Goal: Transaction & Acquisition: Purchase product/service

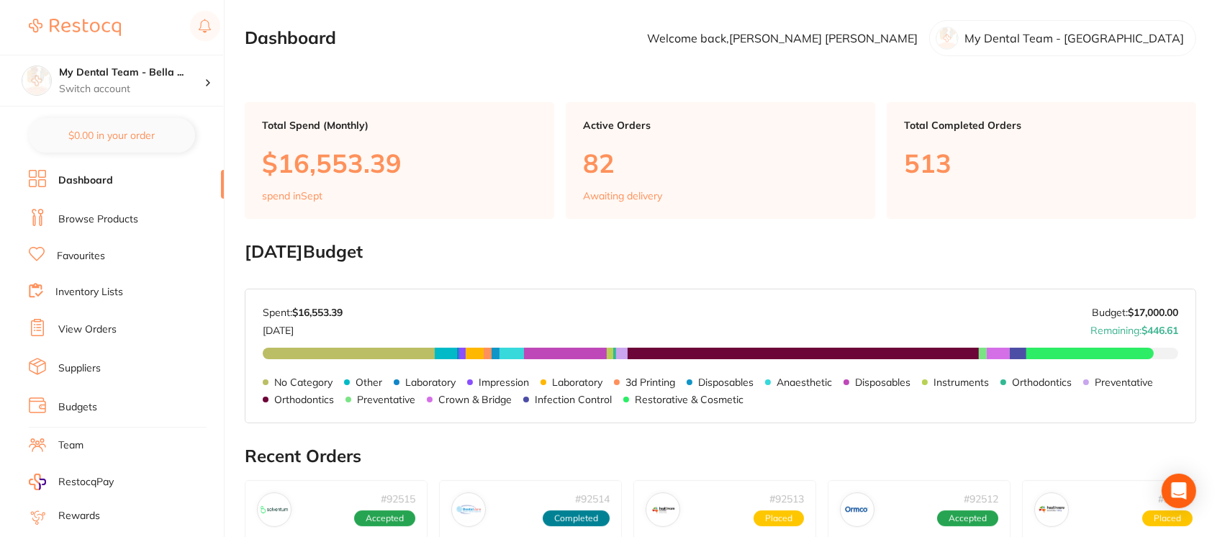
click at [107, 222] on link "Browse Products" at bounding box center [98, 219] width 80 height 14
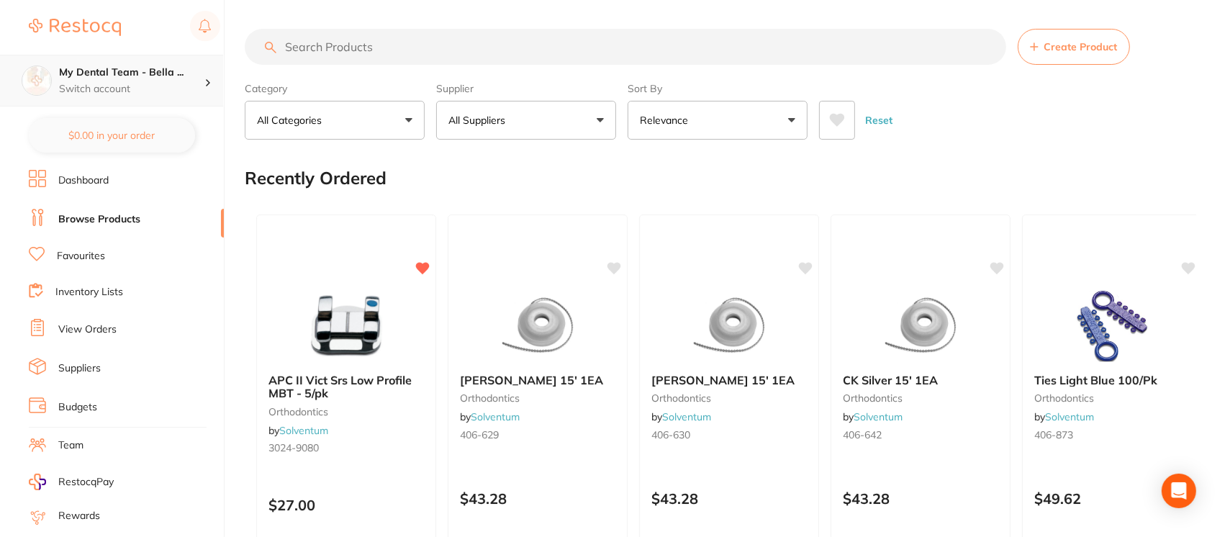
click at [127, 88] on p "Switch account" at bounding box center [131, 89] width 145 height 14
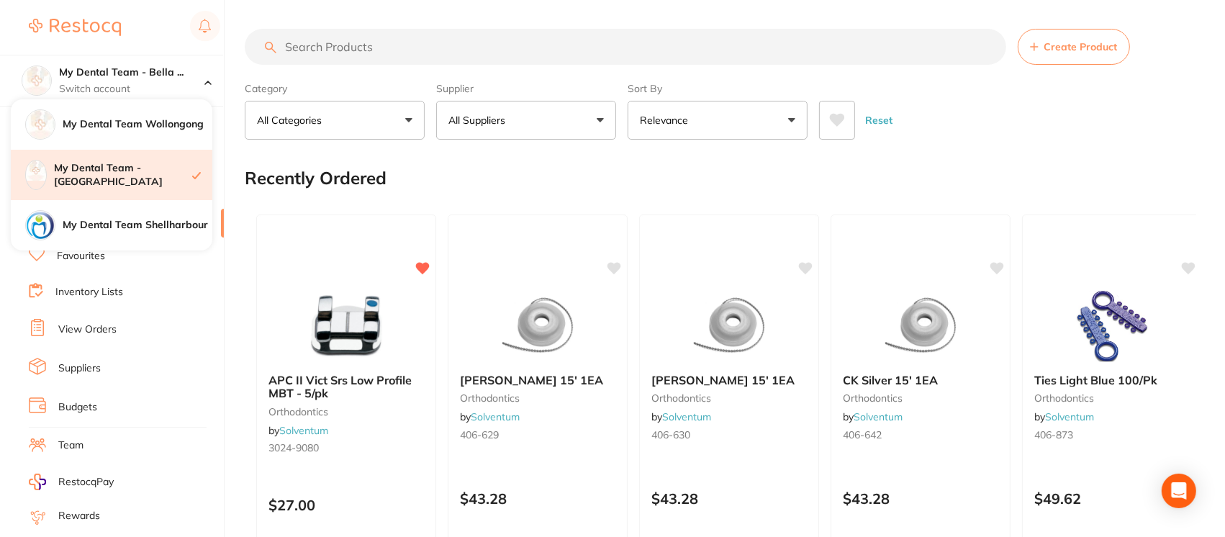
click at [161, 171] on h4 "My Dental Team - [GEOGRAPHIC_DATA]" at bounding box center [123, 175] width 138 height 28
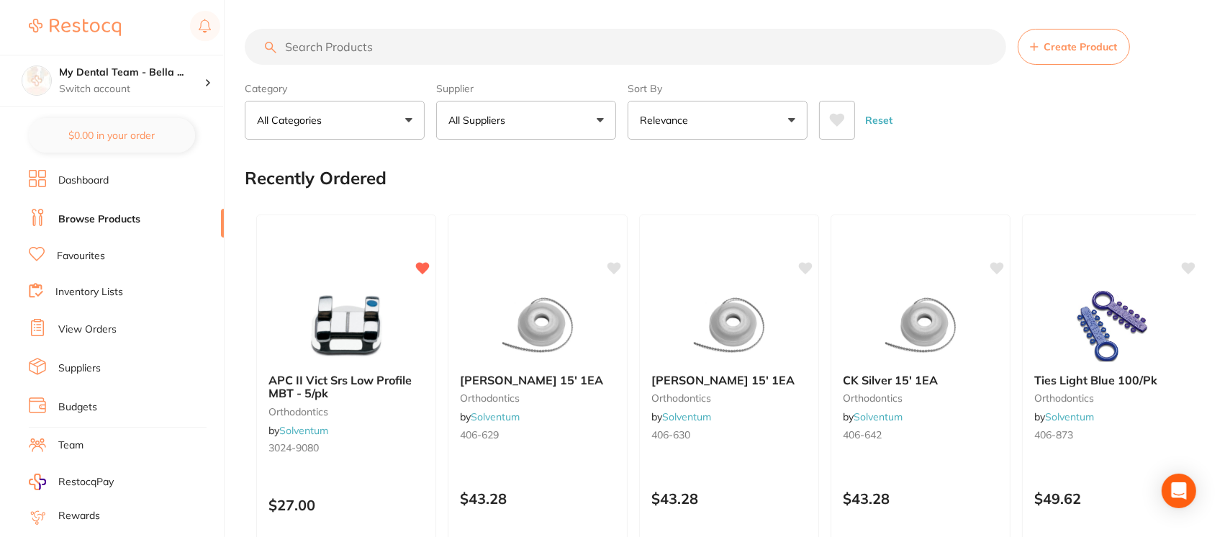
click at [102, 326] on link "View Orders" at bounding box center [87, 330] width 58 height 14
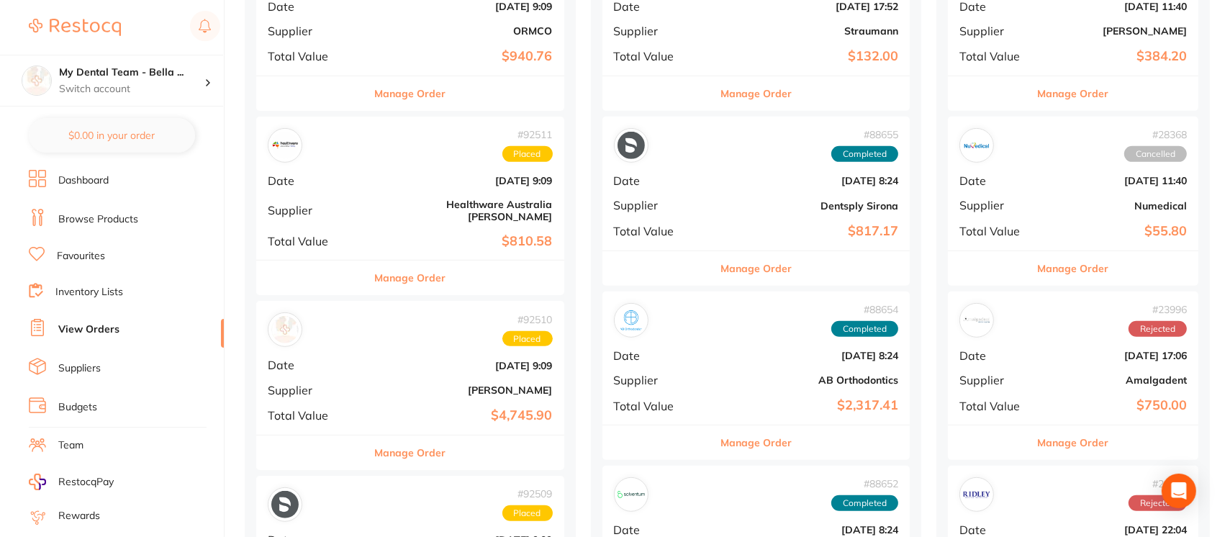
scroll to position [610, 0]
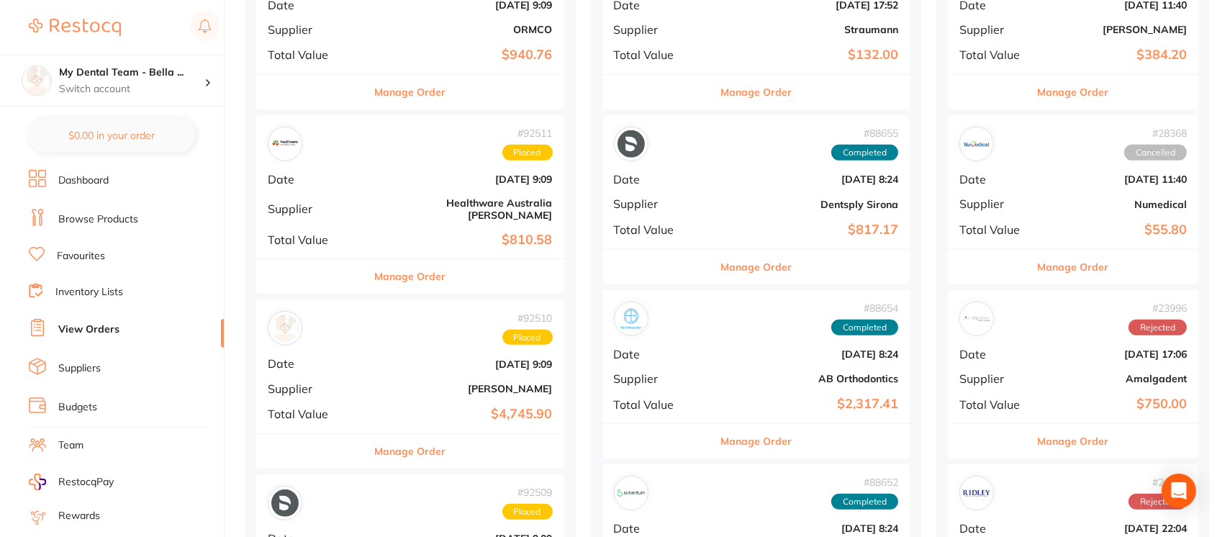
click at [343, 340] on div "# 92510 Placed Date [DATE] 9:09 Supplier [PERSON_NAME] Total Value $4,745.90" at bounding box center [410, 366] width 308 height 133
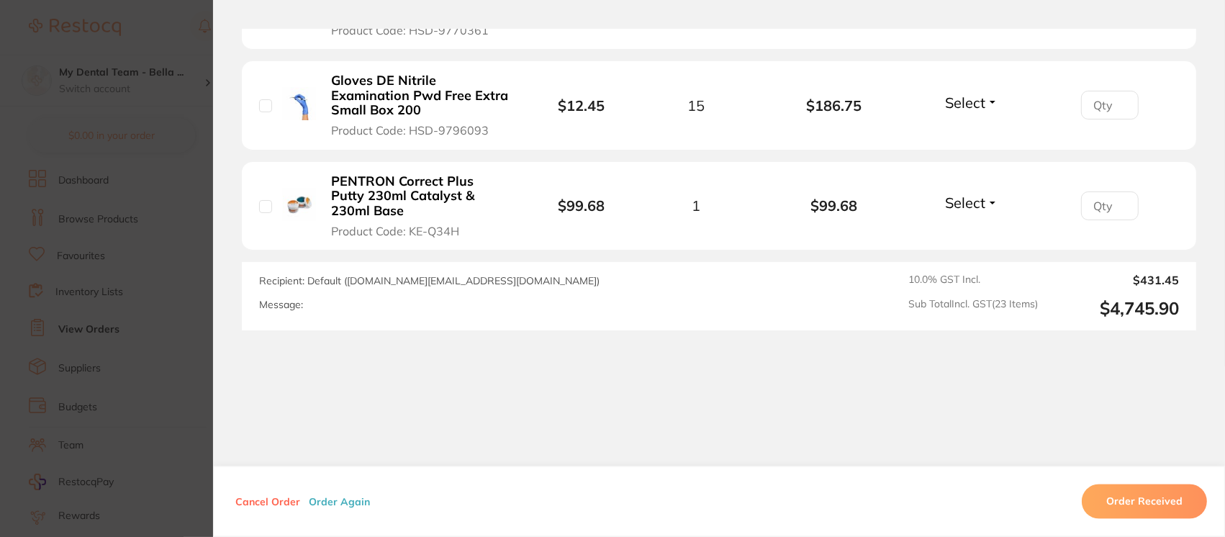
scroll to position [2328, 0]
click at [145, 19] on section "Order ID: Restocq- 92510 Order Information Placed Order Order Date [DATE] 9:09 …" at bounding box center [612, 268] width 1225 height 537
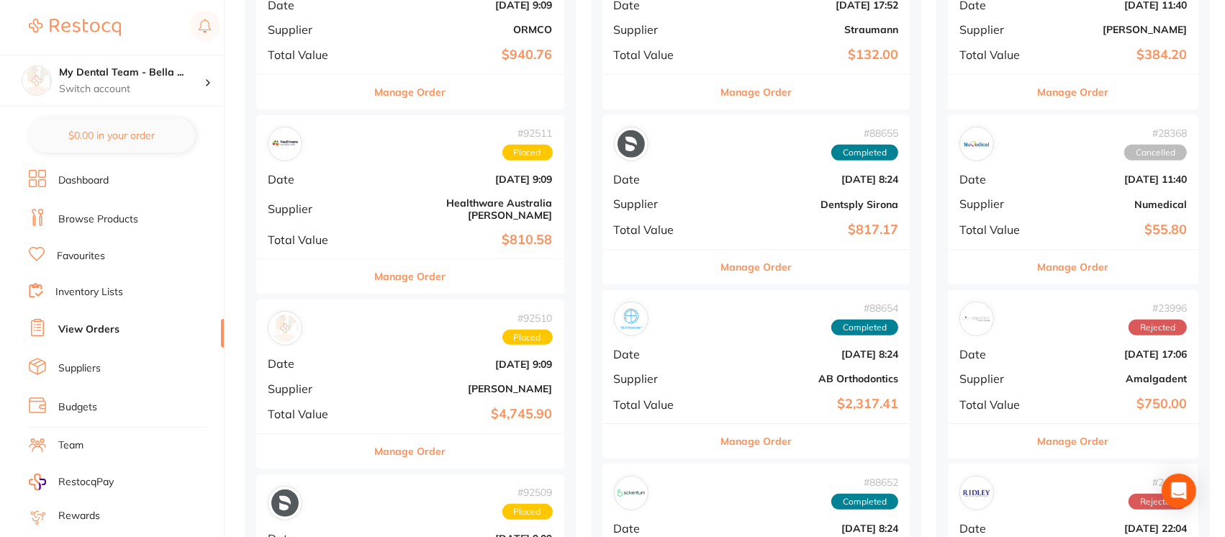
click at [138, 218] on li "Browse Products" at bounding box center [126, 220] width 195 height 22
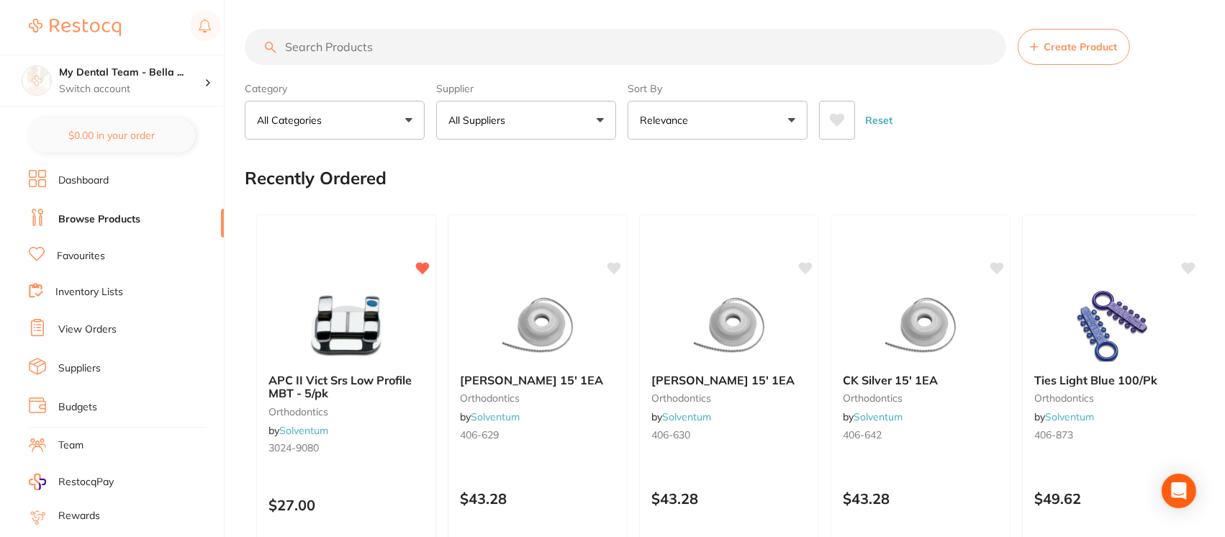
click at [364, 50] on input "search" at bounding box center [626, 47] width 762 height 36
type input "protemp"
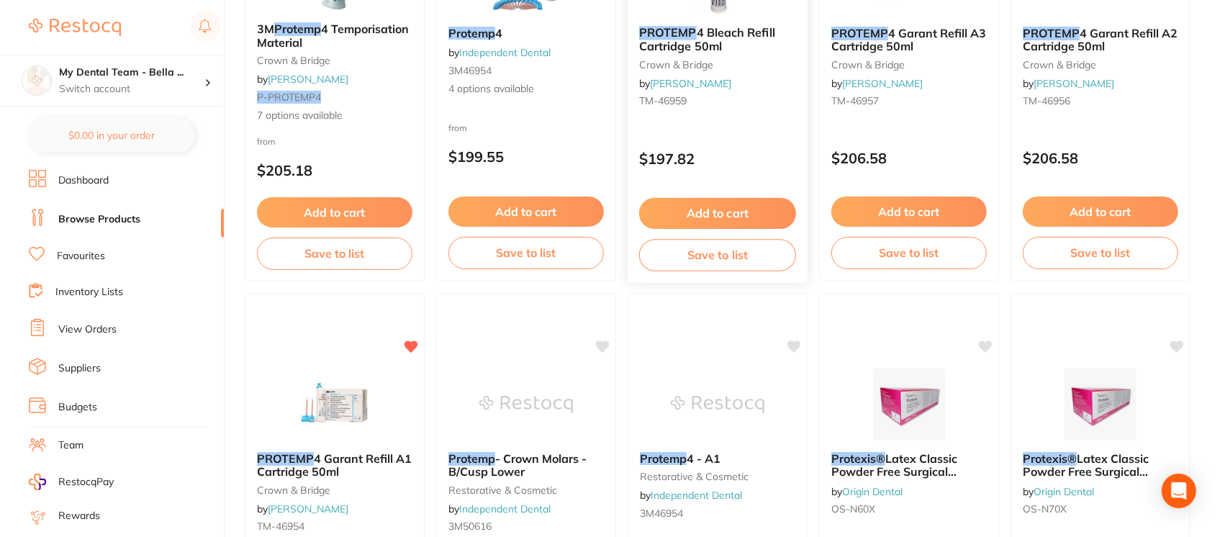
scroll to position [246, 0]
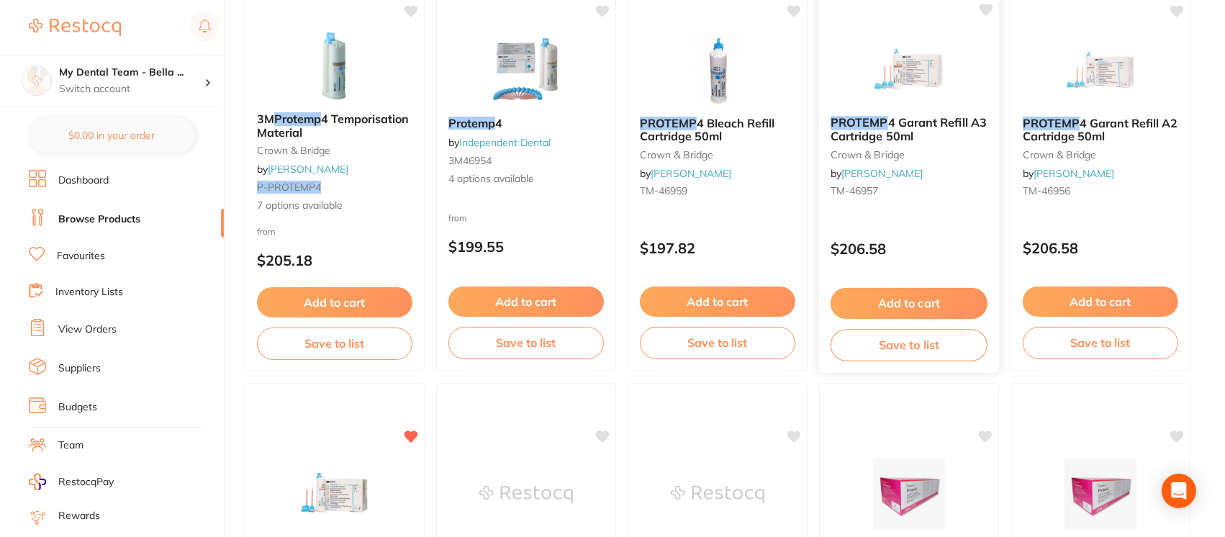
click at [923, 293] on button "Add to cart" at bounding box center [909, 303] width 157 height 31
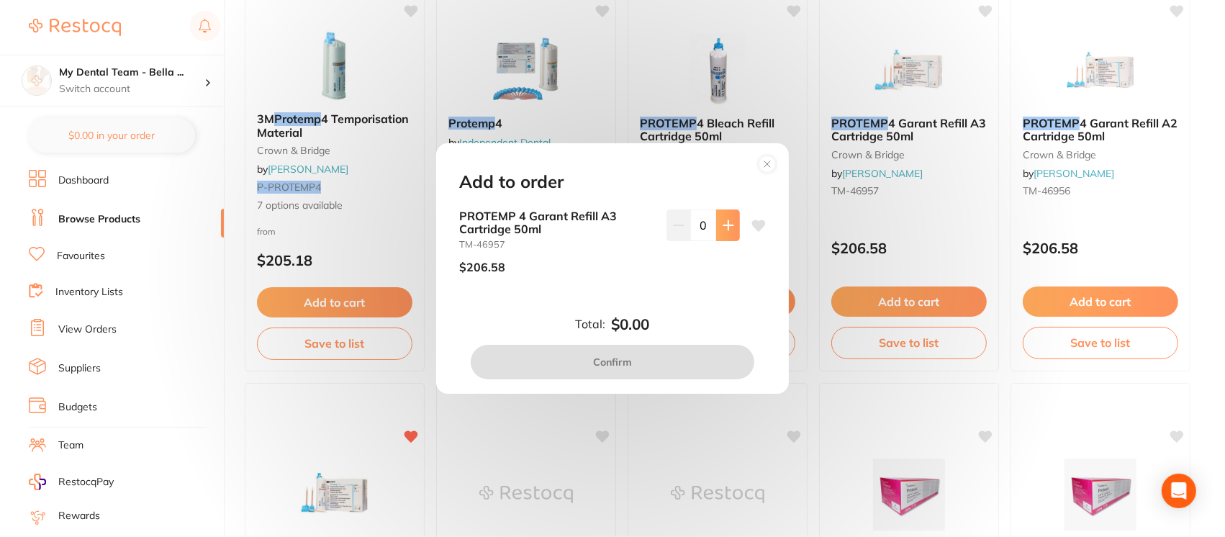
click at [725, 217] on button at bounding box center [728, 226] width 24 height 32
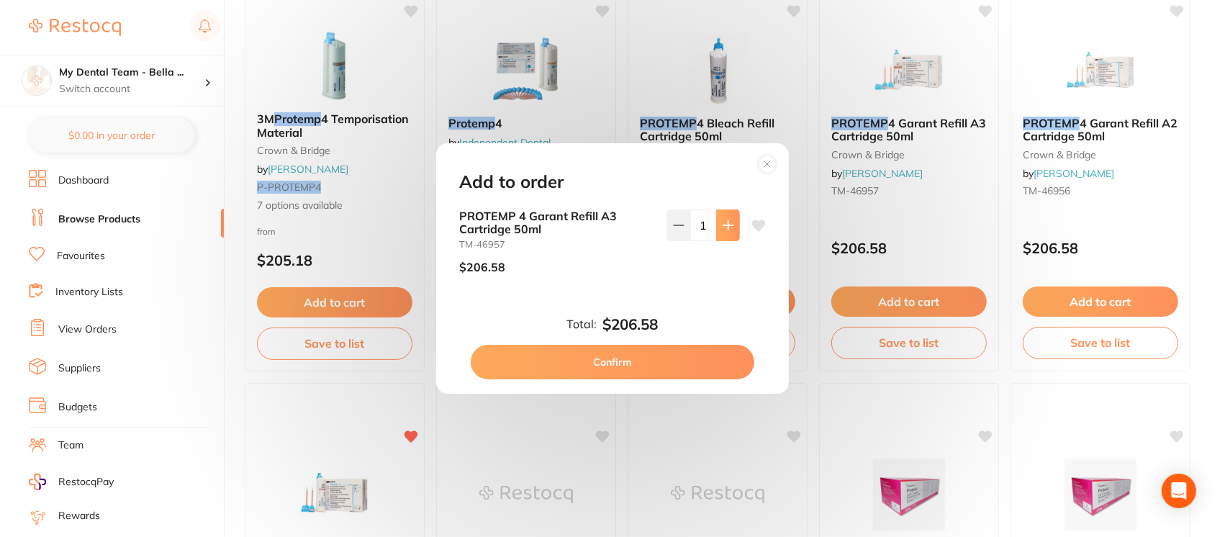
click at [725, 217] on button at bounding box center [728, 226] width 24 height 32
type input "2"
click at [688, 356] on button "Confirm" at bounding box center [613, 362] width 284 height 35
checkbox input "false"
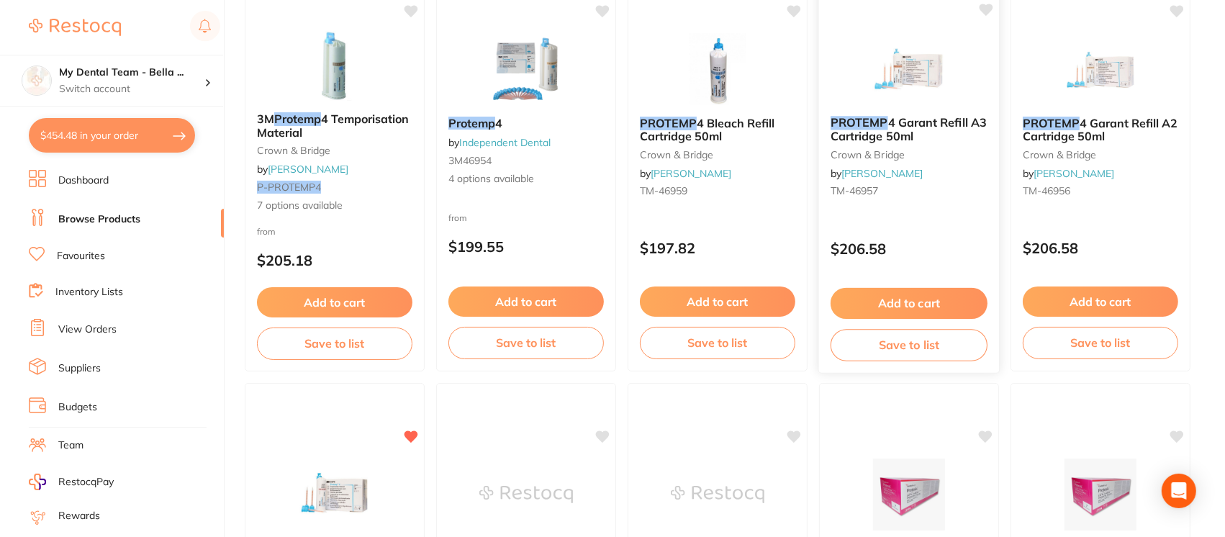
click at [871, 130] on span "4 Garant Refill A3 Cartridge 50ml" at bounding box center [909, 129] width 156 height 28
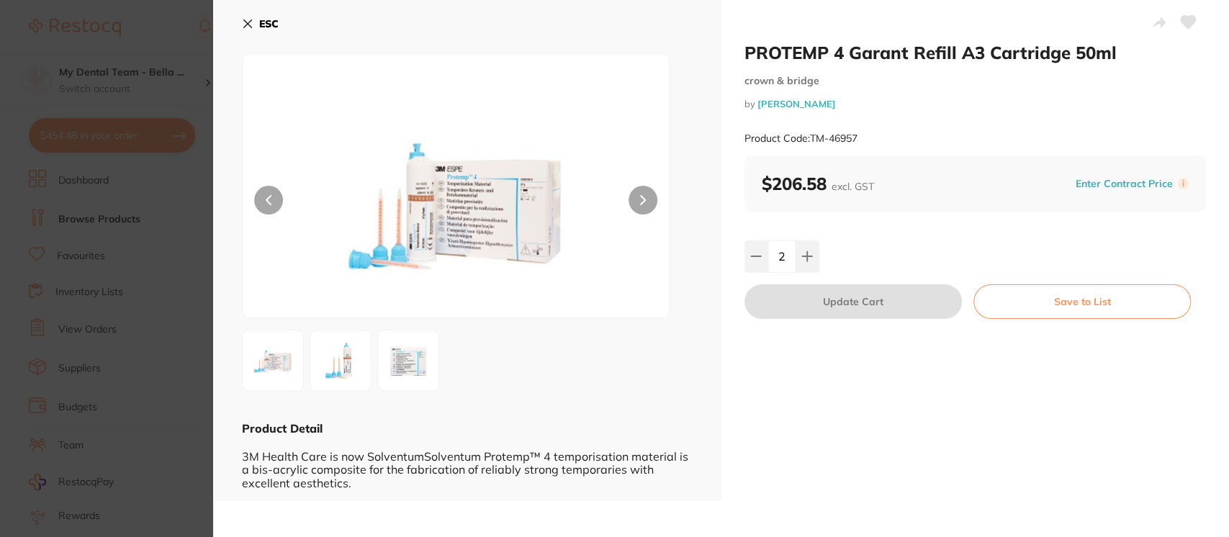
click at [408, 357] on img at bounding box center [408, 361] width 52 height 52
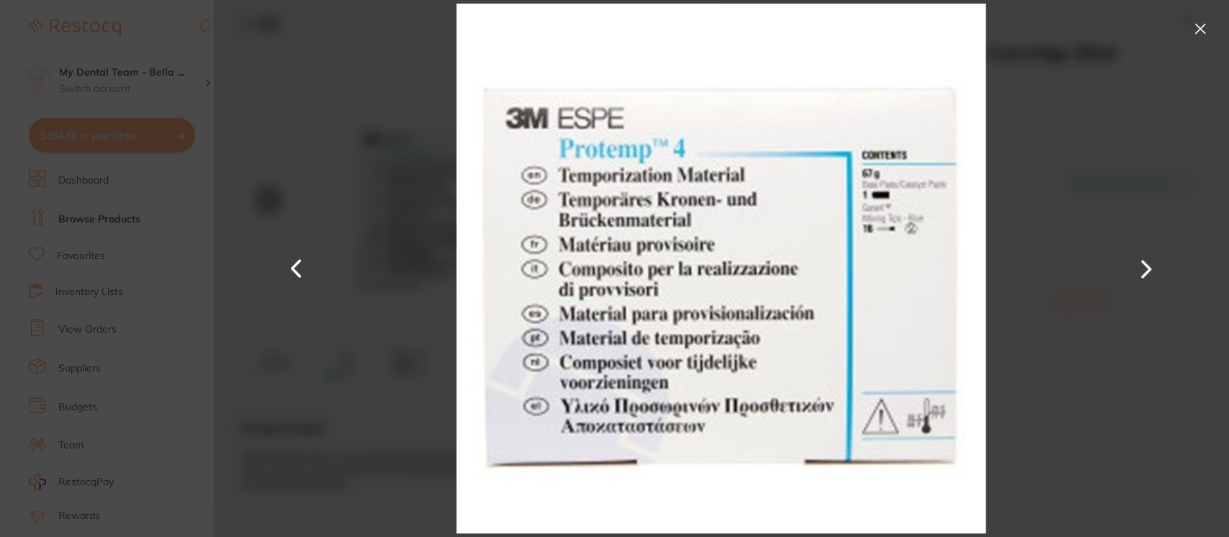
click at [167, 24] on section "PROTEMP 4 Garant Refill A3 Cartridge 50ml crown & bridge by [PERSON_NAME] Produ…" at bounding box center [614, 268] width 1229 height 537
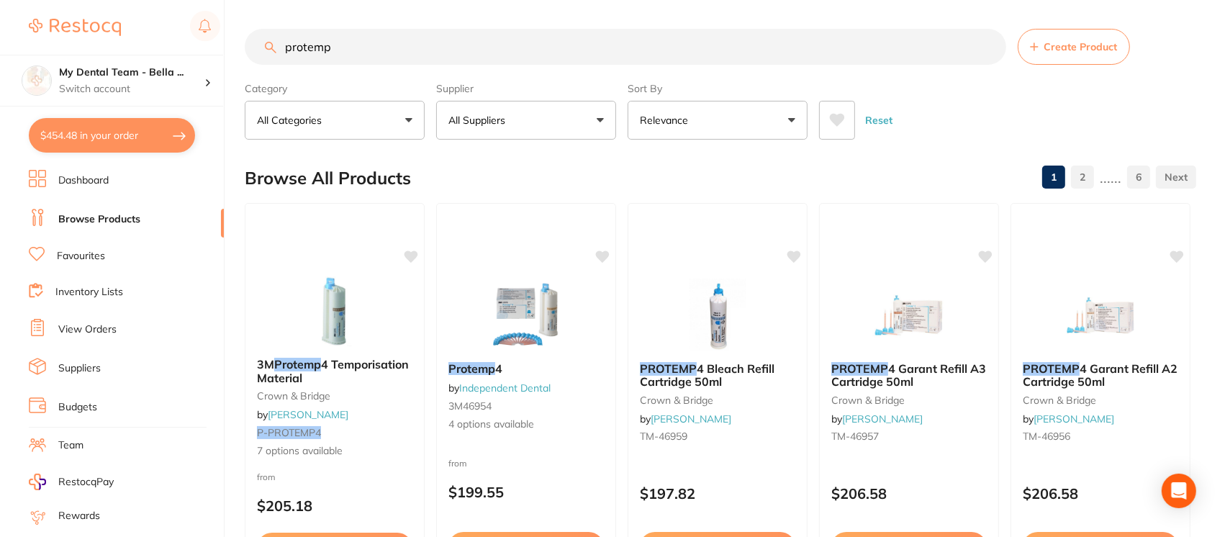
drag, startPoint x: 336, startPoint y: 36, endPoint x: 205, endPoint y: 51, distance: 131.9
click at [205, 51] on div "$454.48 My Dental Team - Bella ... Switch account My Dental Team Wollongong My …" at bounding box center [612, 268] width 1225 height 537
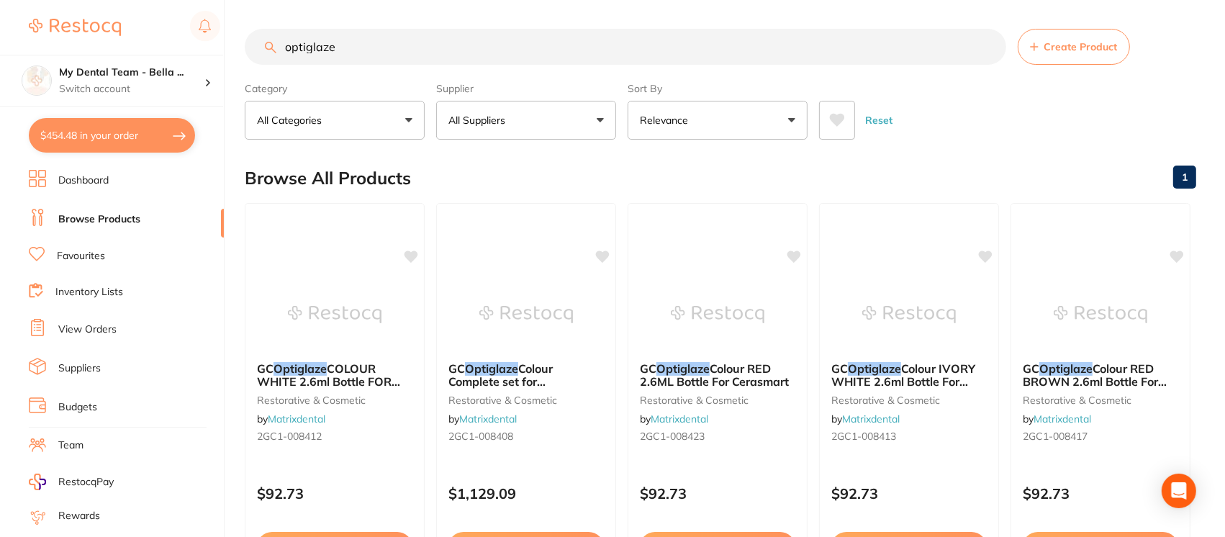
click at [289, 51] on input "optiglaze" at bounding box center [626, 47] width 762 height 36
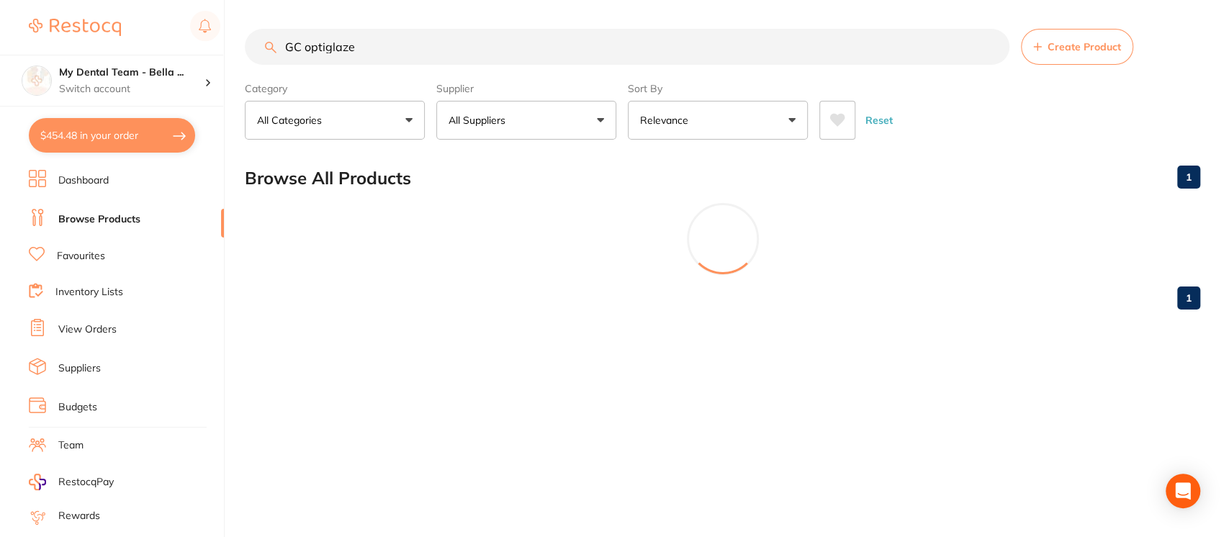
click at [419, 45] on input "GC optiglaze" at bounding box center [627, 47] width 765 height 36
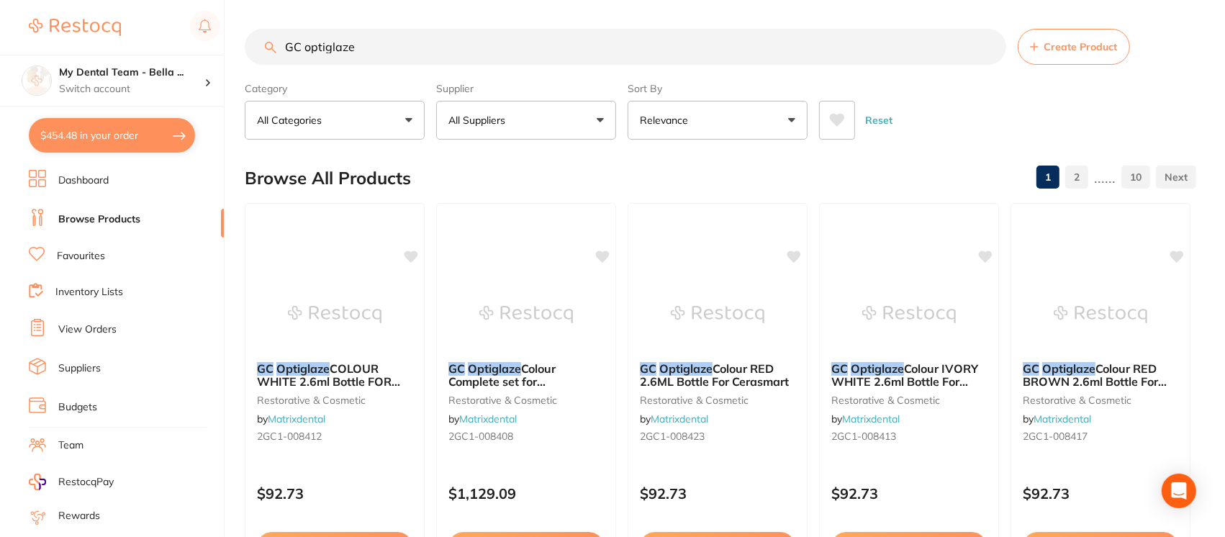
click at [567, 125] on button "All Suppliers" at bounding box center [526, 120] width 180 height 39
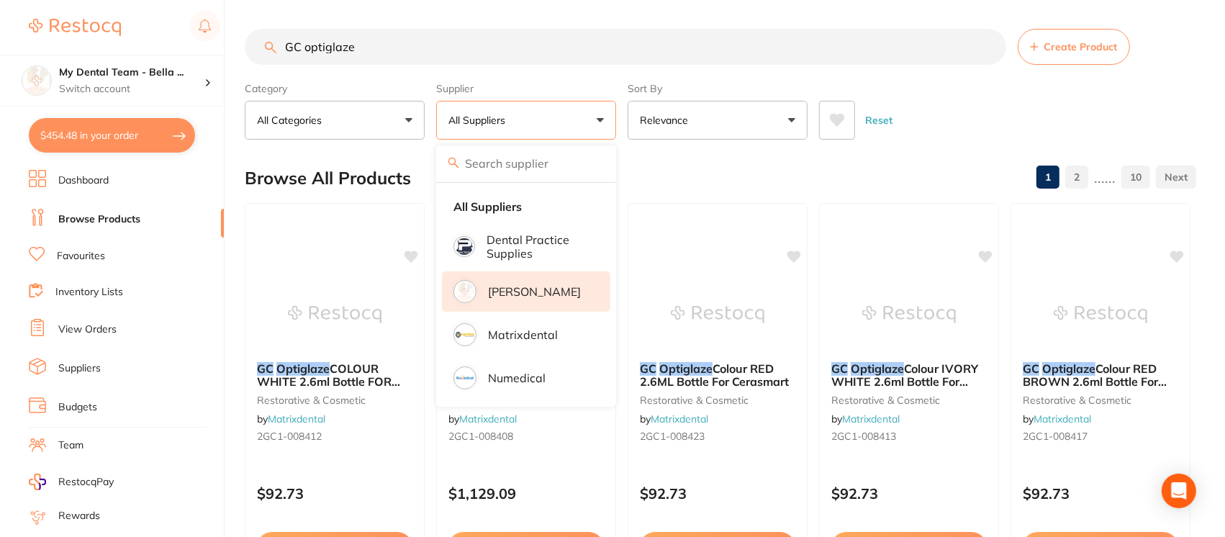
click at [547, 285] on p "[PERSON_NAME]" at bounding box center [534, 291] width 93 height 13
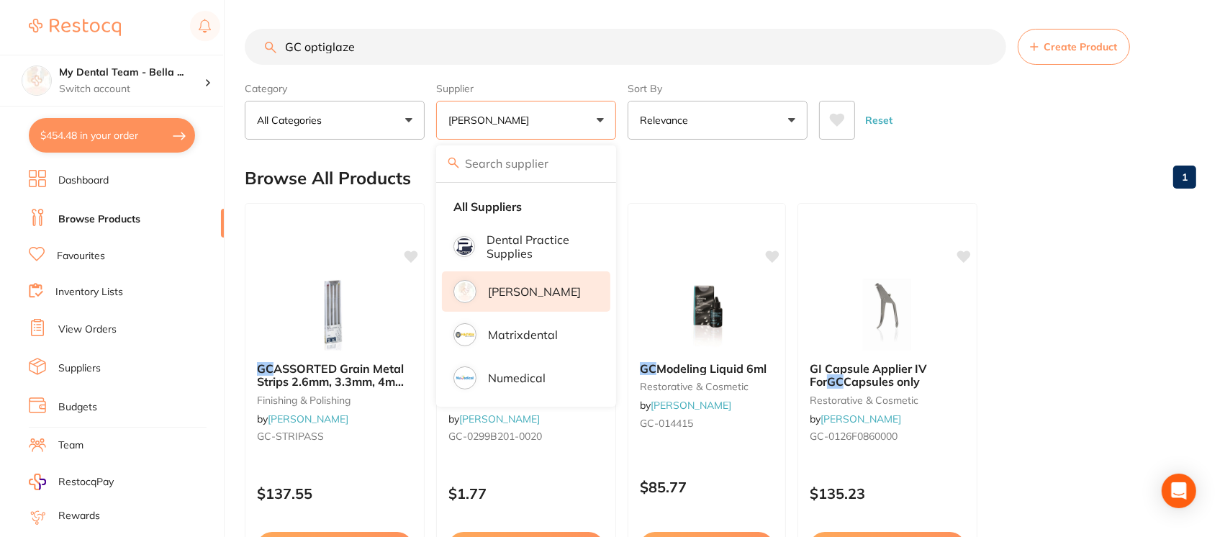
click at [1143, 348] on ul "GC ASSORTED Grain Metal Strips 2.6mm, 3.3mm, 4mm x12 finishing & polishing by […" at bounding box center [721, 410] width 952 height 414
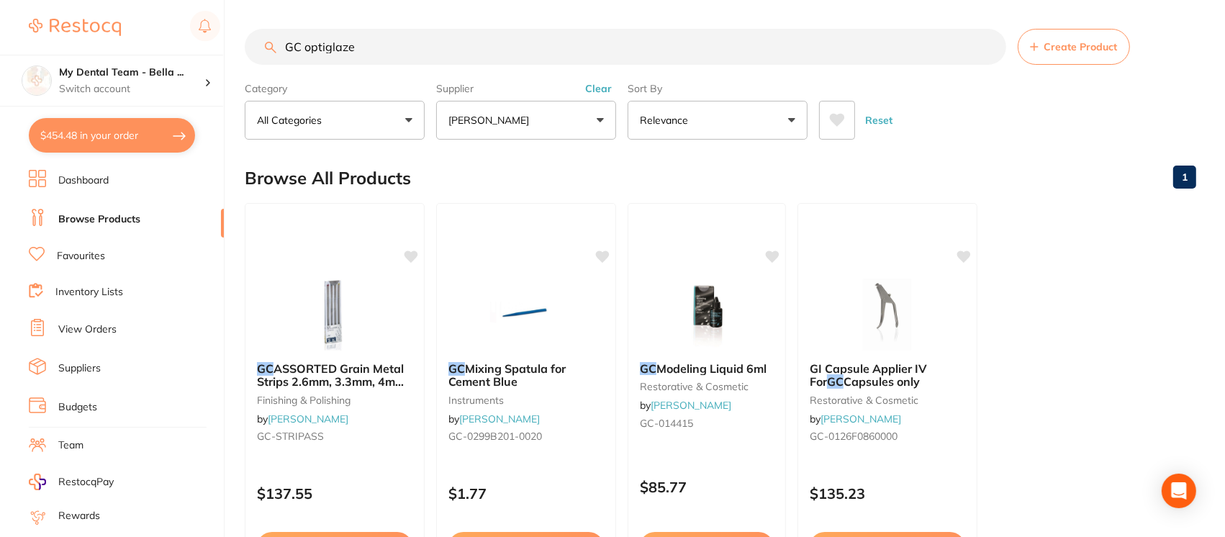
drag, startPoint x: 373, startPoint y: 50, endPoint x: 228, endPoint y: 52, distance: 145.4
click at [228, 52] on div "$454.48 My Dental Team - Bella ... Switch account My Dental Team Wollongong My …" at bounding box center [612, 268] width 1225 height 537
paste input "1-008424"
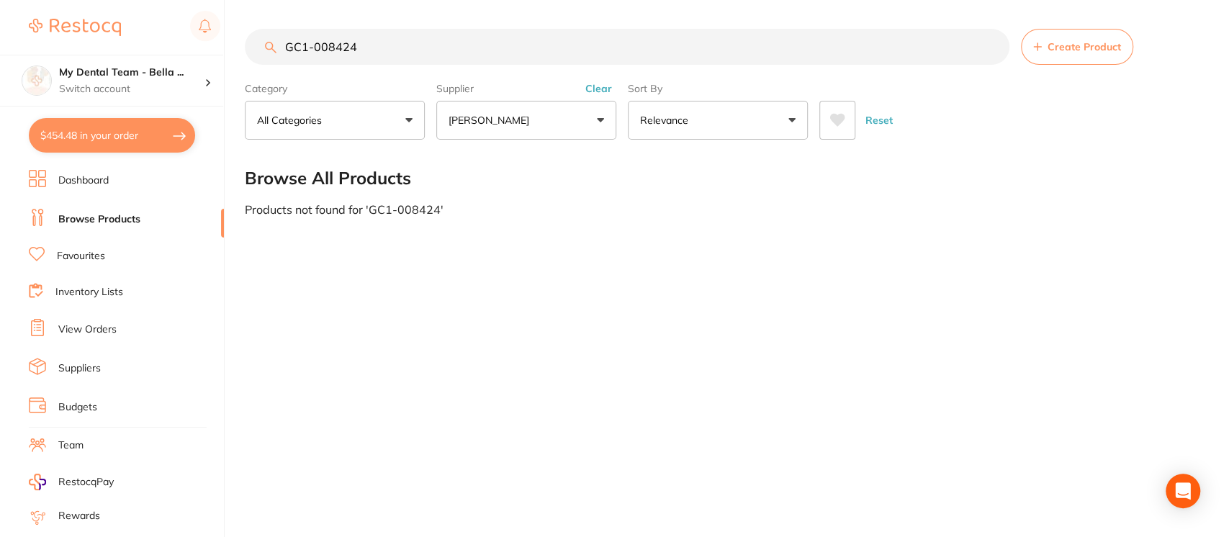
drag, startPoint x: 387, startPoint y: 40, endPoint x: 223, endPoint y: 35, distance: 164.3
click at [223, 35] on div "$454.48 My Dental Team - Bella ... Switch account My Dental Team Wollongong My …" at bounding box center [614, 268] width 1229 height 537
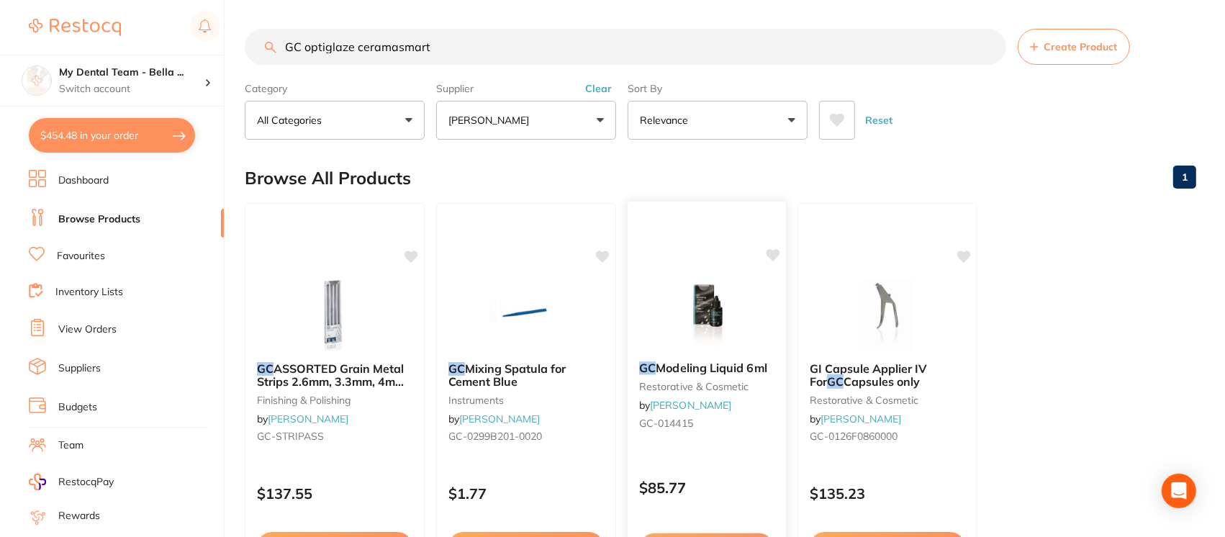
click at [708, 354] on div "GC Modeling Liquid 6ml restorative & cosmetic by [PERSON_NAME] [PERSON_NAME]-01…" at bounding box center [707, 398] width 158 height 96
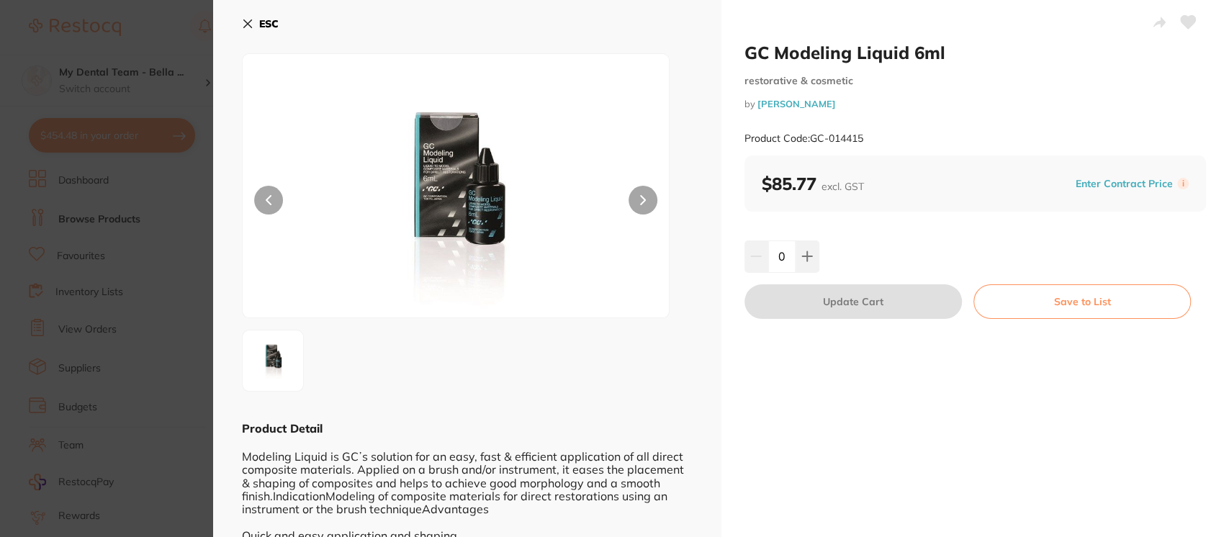
click at [251, 16] on button "ESC" at bounding box center [260, 24] width 37 height 24
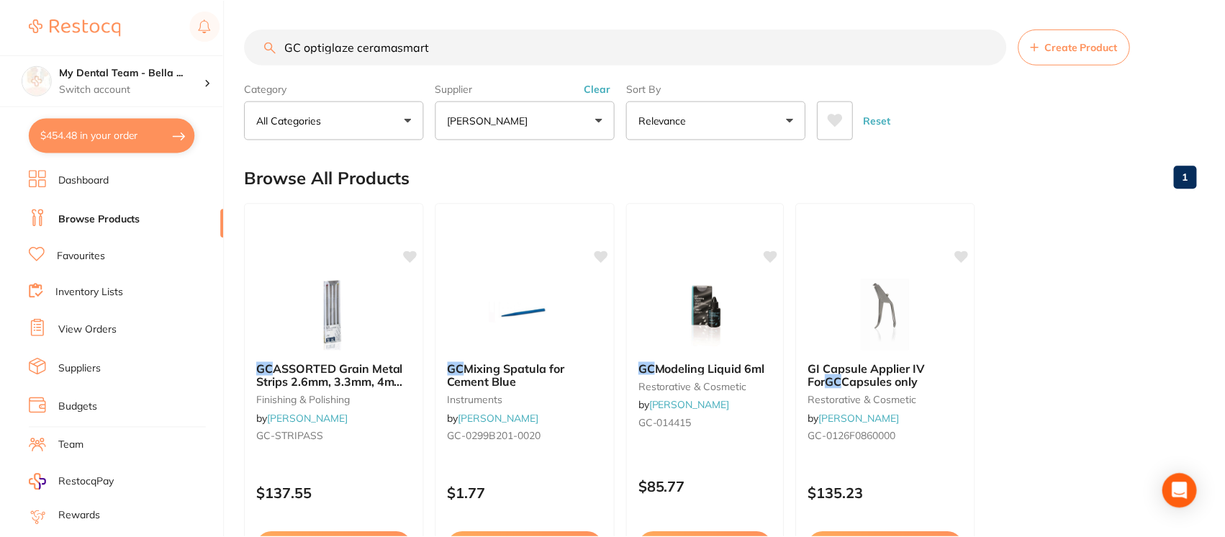
scroll to position [24, 0]
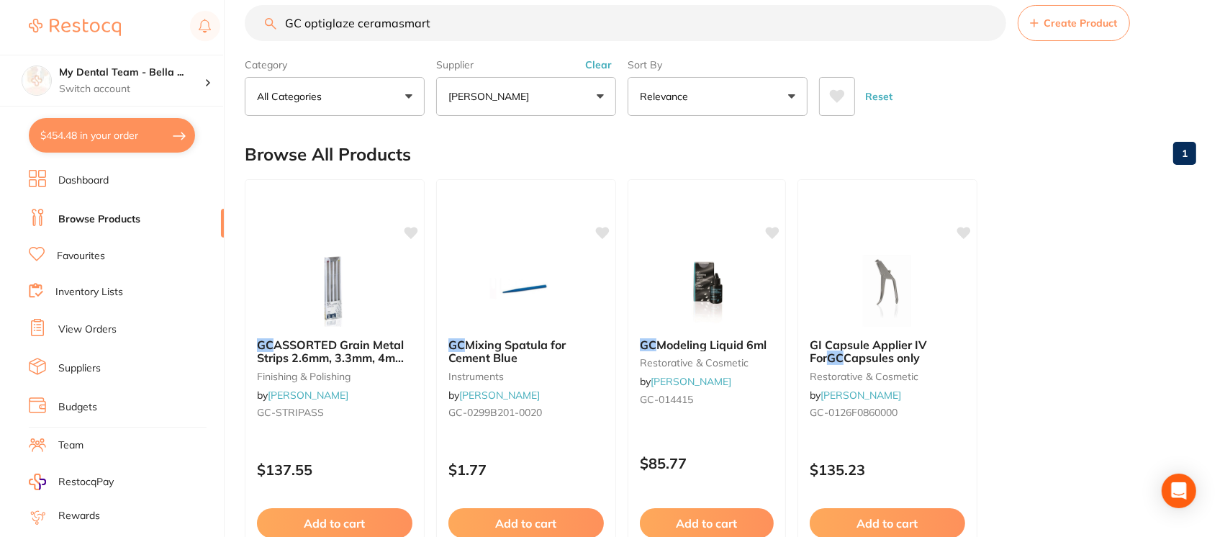
drag, startPoint x: 440, startPoint y: 17, endPoint x: 114, endPoint y: 34, distance: 325.9
click at [114, 34] on div "$454.48 My Dental Team - Bella ... Switch account My Dental Team Wollongong My …" at bounding box center [612, 244] width 1225 height 537
paste input "OPTIGLAZE - Cerasmart - Colour Clear - 5ml Bottle"
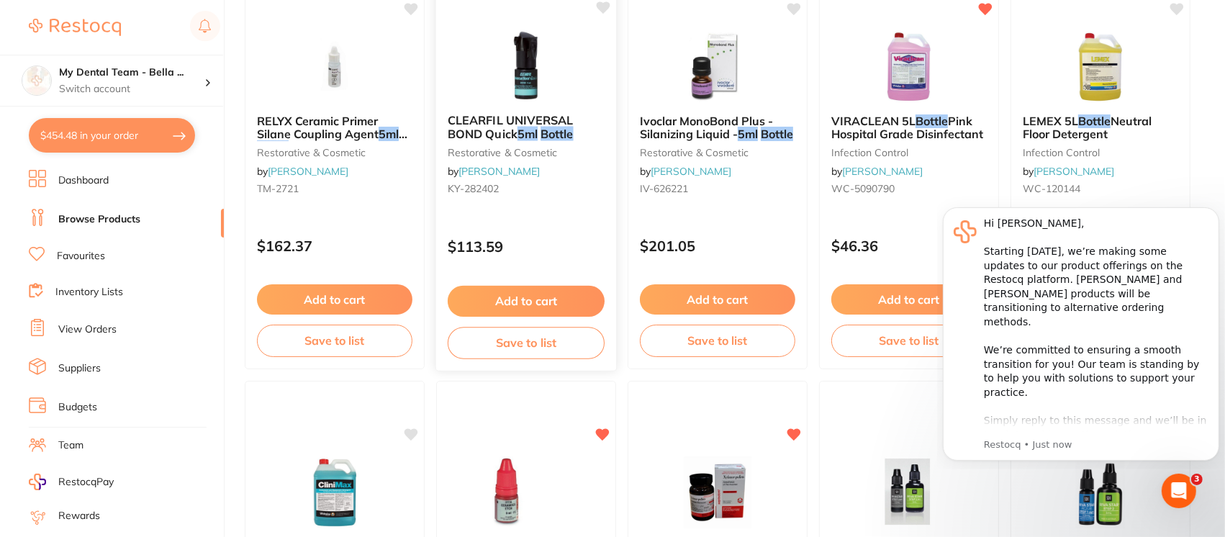
scroll to position [0, 0]
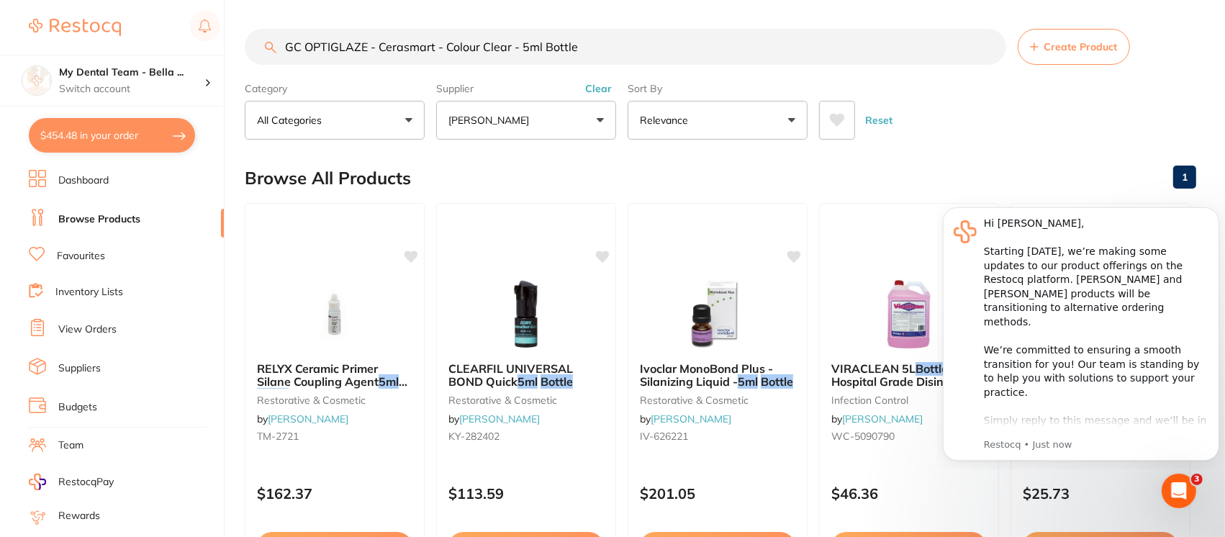
drag, startPoint x: 612, startPoint y: 49, endPoint x: 228, endPoint y: 50, distance: 384.5
click at [228, 50] on div "$454.48 My Dental Team - Bella ... Switch account My Dental Team Wollongong My …" at bounding box center [612, 268] width 1225 height 537
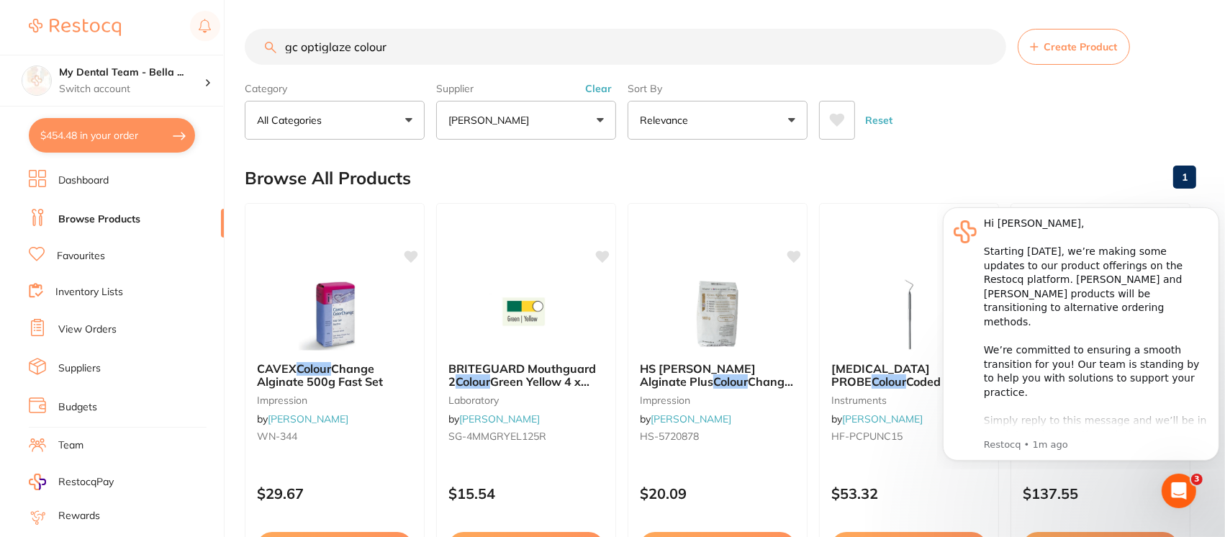
drag, startPoint x: 432, startPoint y: 55, endPoint x: 171, endPoint y: 42, distance: 261.7
click at [171, 42] on div "$454.48 My Dental Team - Bella ... Switch account My Dental Team Wollongong My …" at bounding box center [612, 268] width 1225 height 537
paste input "Kuraray Noritake Kuraray Noritake Alloy Prime"
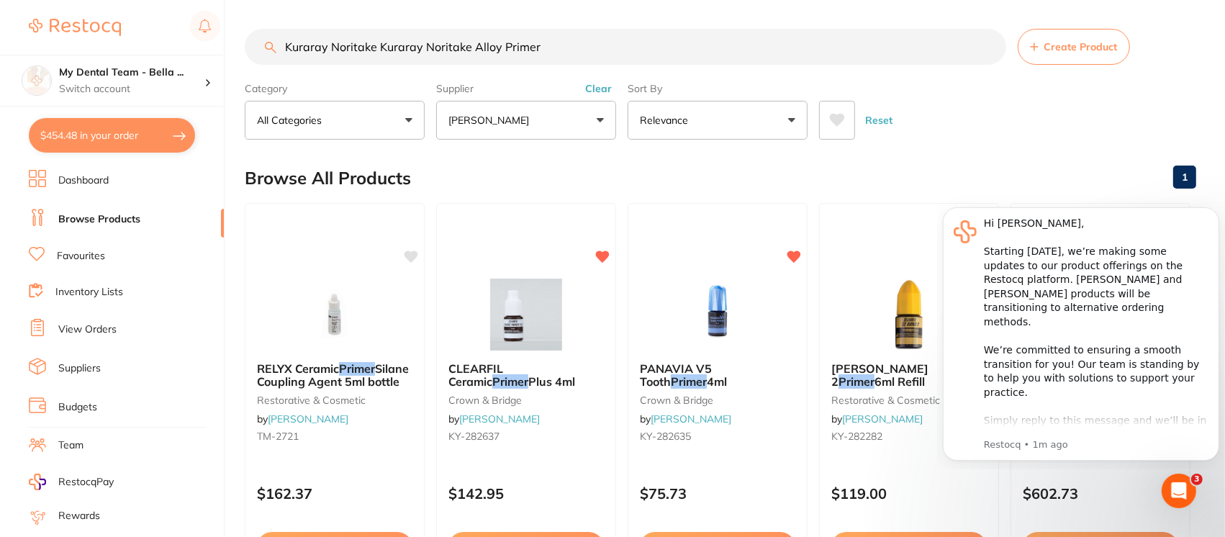
click at [1059, 128] on div "Reset" at bounding box center [1002, 114] width 366 height 50
drag, startPoint x: 556, startPoint y: 43, endPoint x: 331, endPoint y: 41, distance: 224.6
click at [331, 41] on input "Kuraray Noritake Kuraray Noritake Alloy Primer" at bounding box center [626, 47] width 762 height 36
type input "Kuraray alloy primer"
click at [116, 128] on button "$454.48 in your order" at bounding box center [112, 135] width 166 height 35
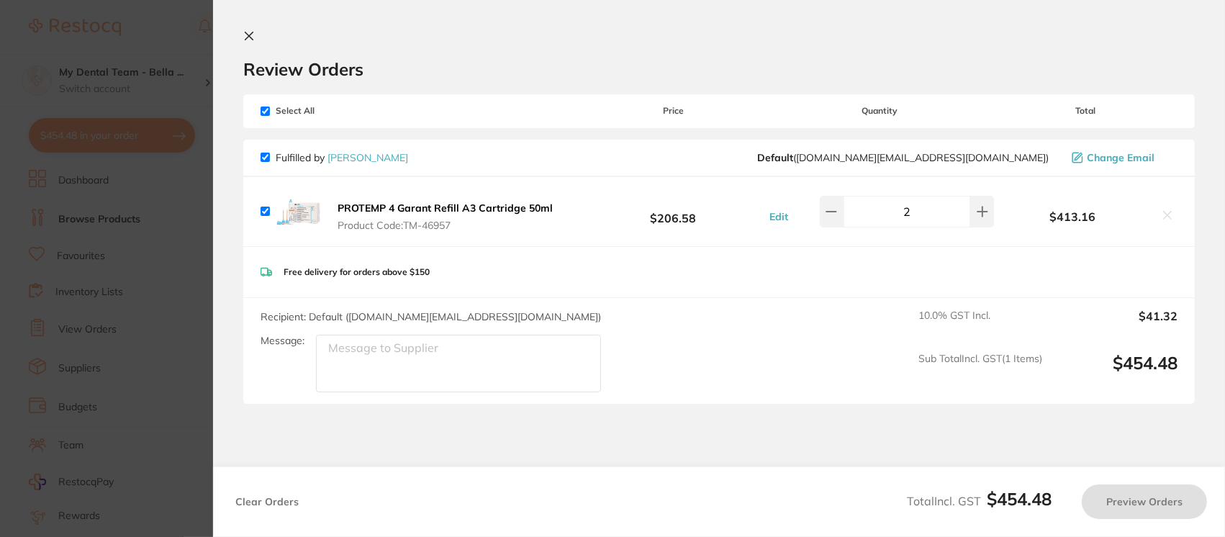
checkbox input "true"
click at [246, 40] on icon at bounding box center [249, 36] width 12 height 12
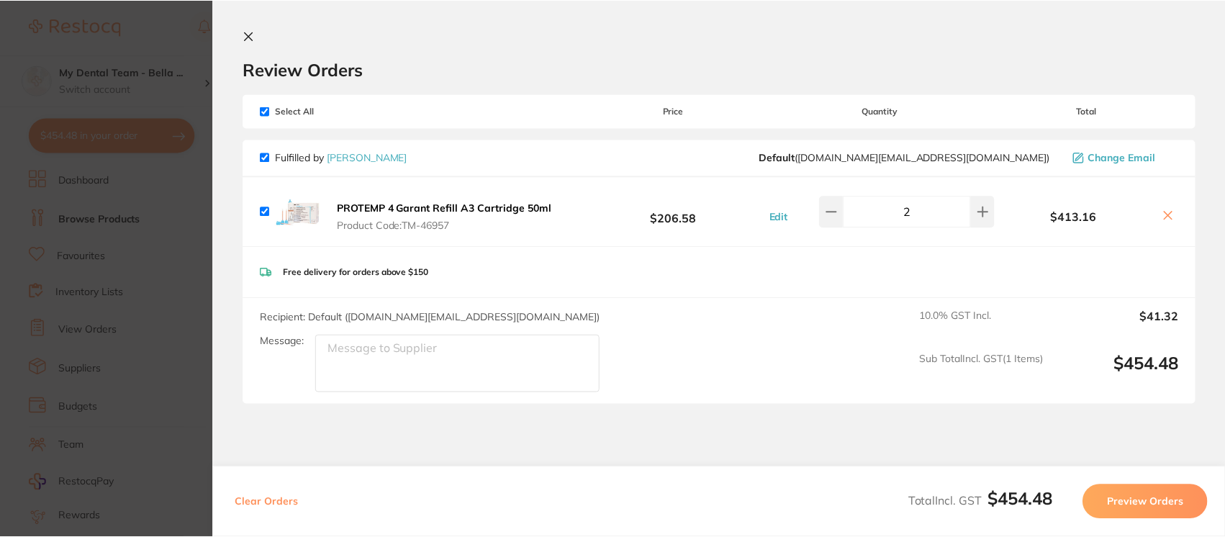
scroll to position [6, 0]
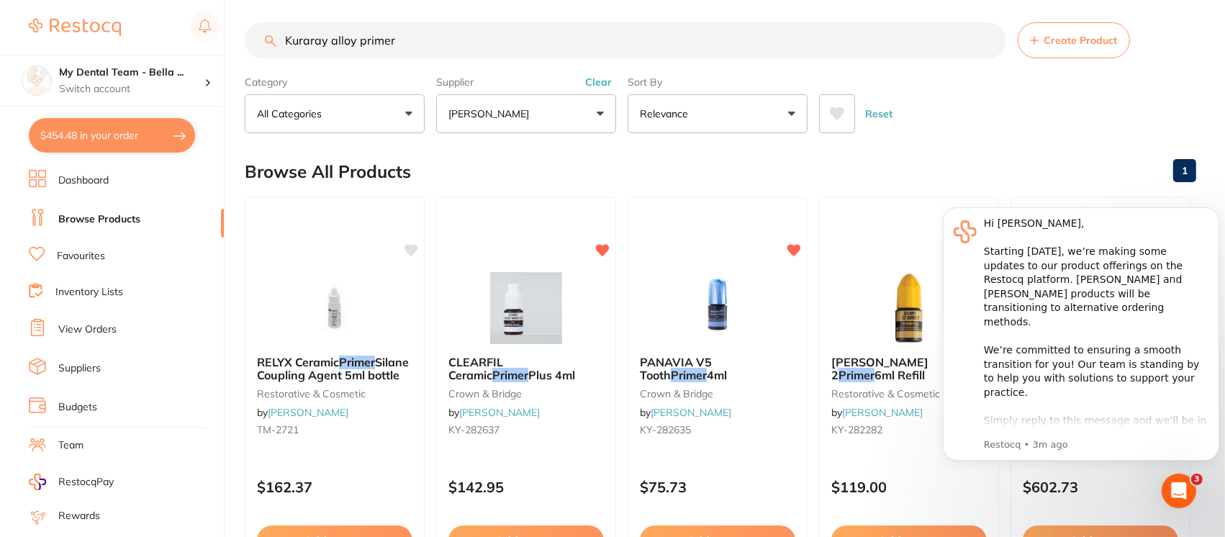
click at [143, 135] on button "$454.48 in your order" at bounding box center [112, 135] width 166 height 35
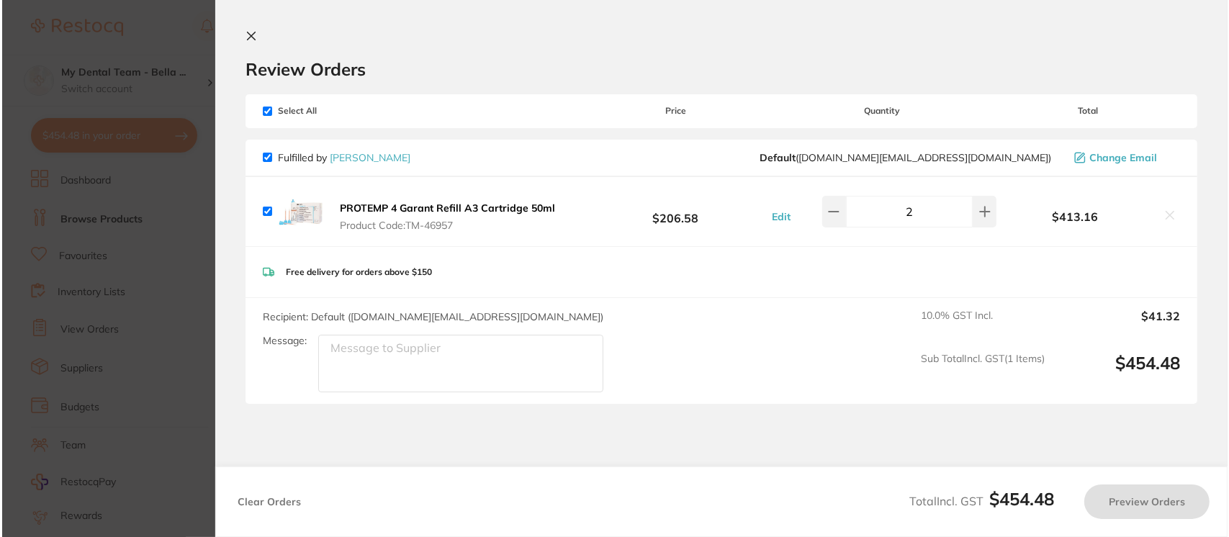
scroll to position [0, 0]
